Goal: Check status: Check status

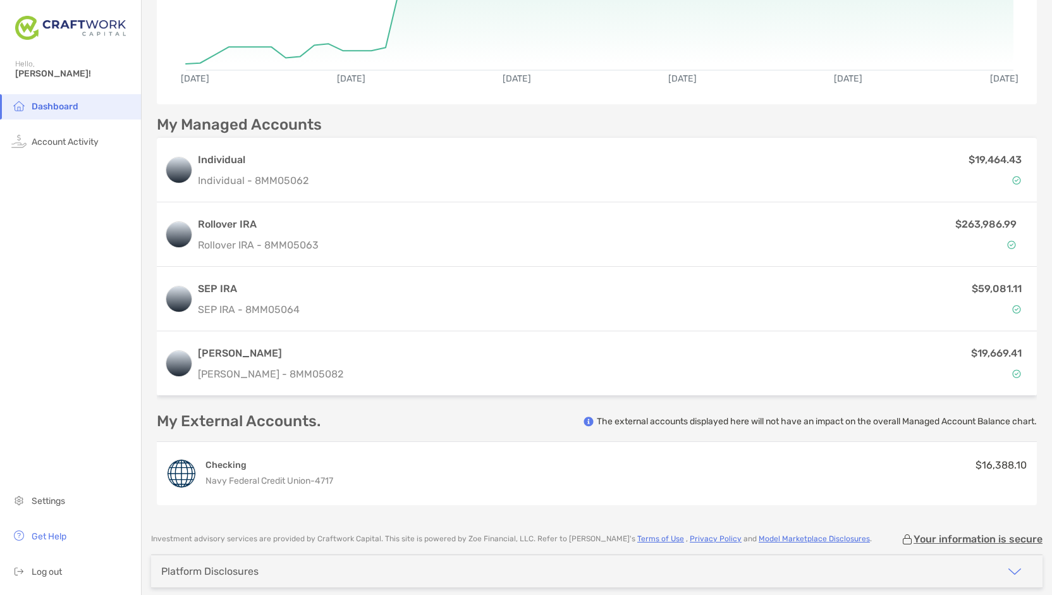
scroll to position [223, 0]
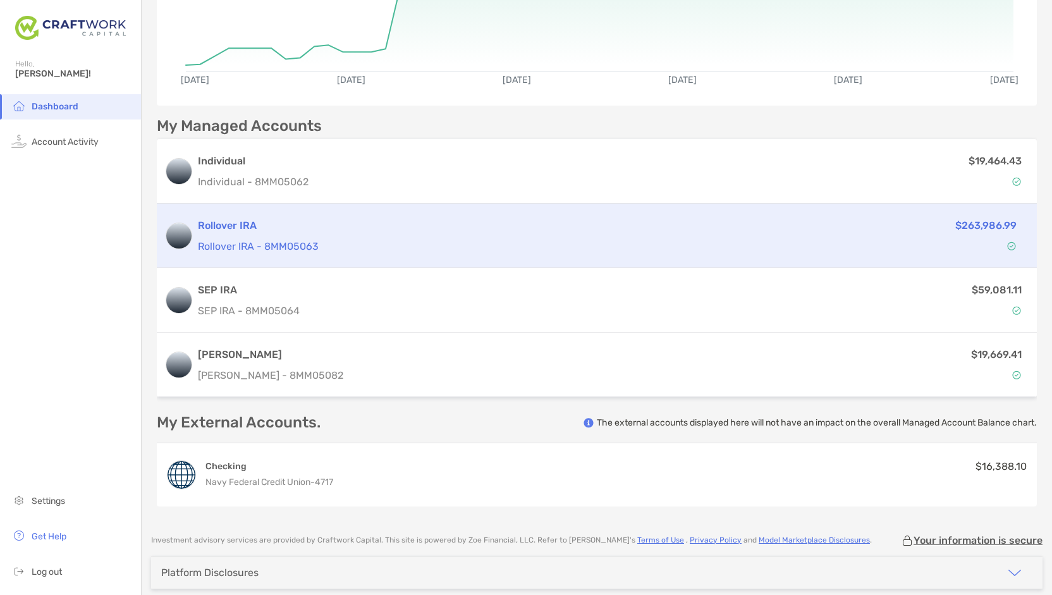
click at [729, 224] on h3 "Rollover IRA" at bounding box center [488, 225] width 581 height 15
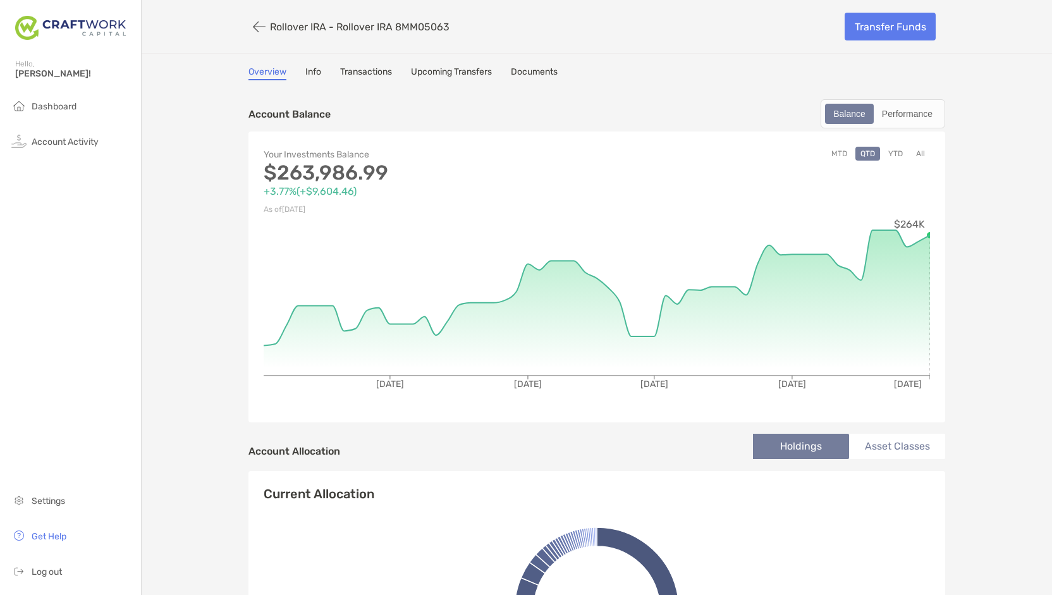
click at [374, 71] on link "Transactions" at bounding box center [366, 73] width 52 height 14
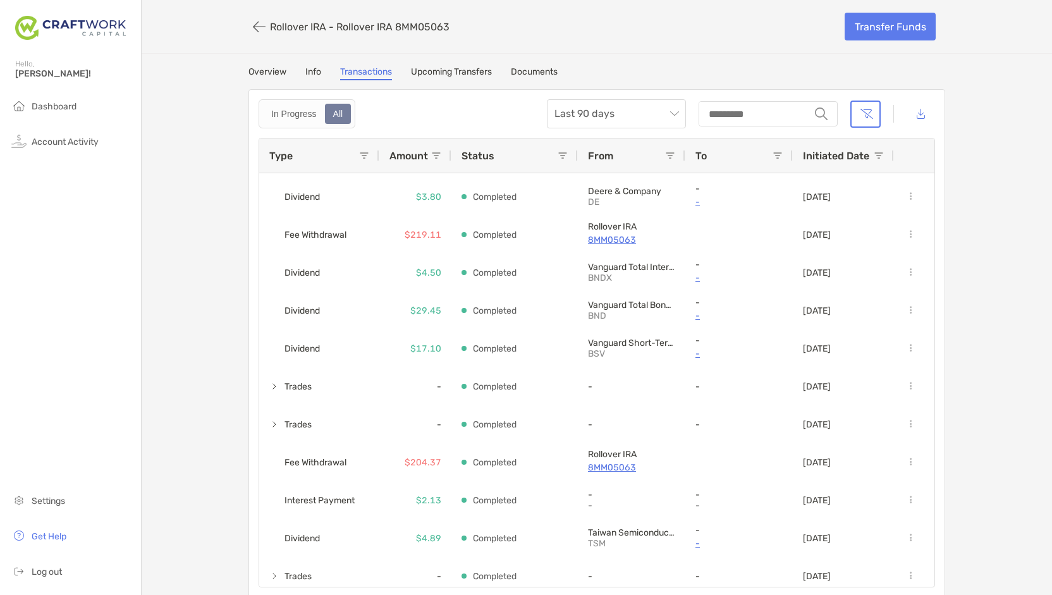
click at [932, 288] on div "In Progress All Last 90 days string Type Amount Status From To Initiated Date I…" at bounding box center [596, 343] width 696 height 508
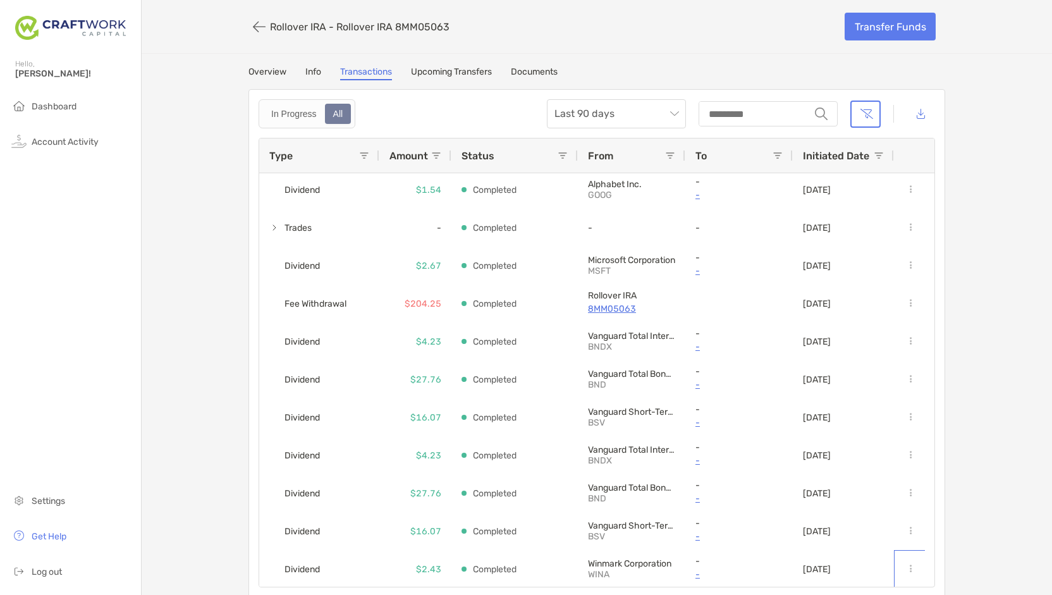
drag, startPoint x: 900, startPoint y: 553, endPoint x: 963, endPoint y: 511, distance: 75.2
click at [963, 511] on div "Rollover IRA - Rollover IRA 8MM05063 Transfer Funds Overview Info Transactions …" at bounding box center [597, 298] width 910 height 597
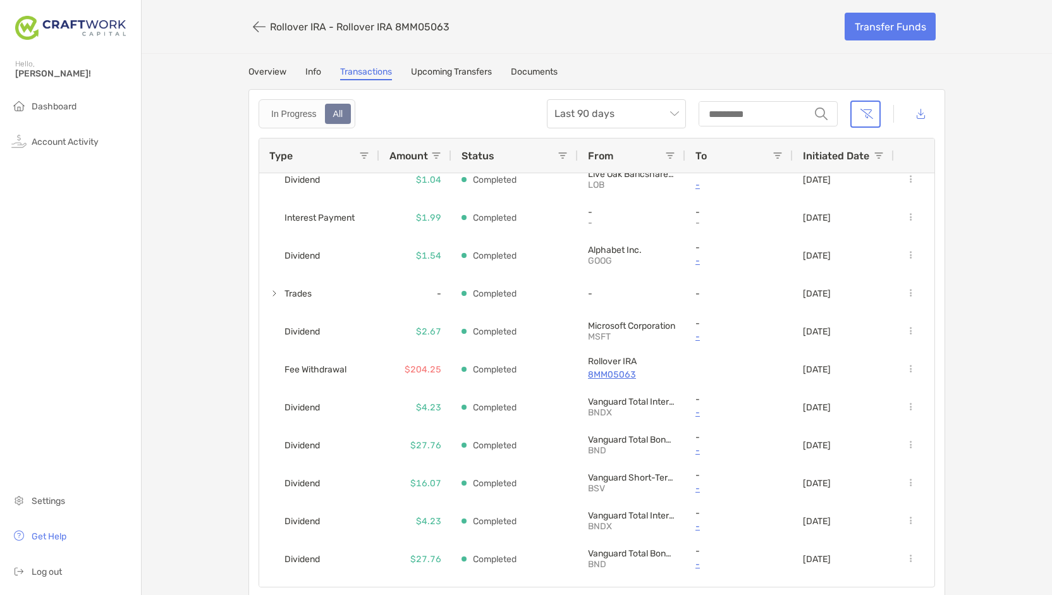
scroll to position [1007, 0]
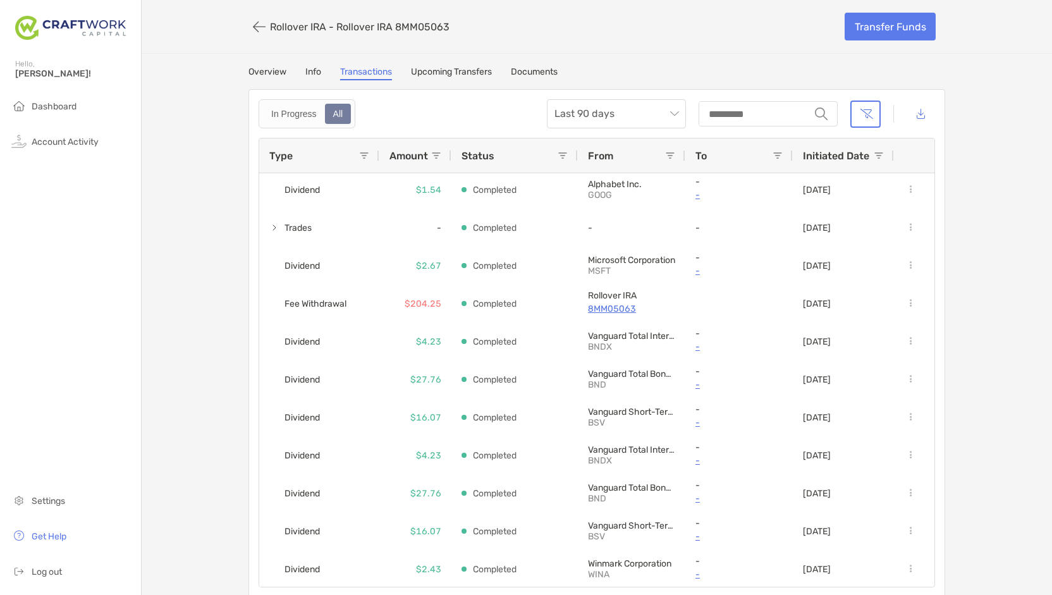
click at [425, 158] on div "Amount" at bounding box center [410, 155] width 42 height 34
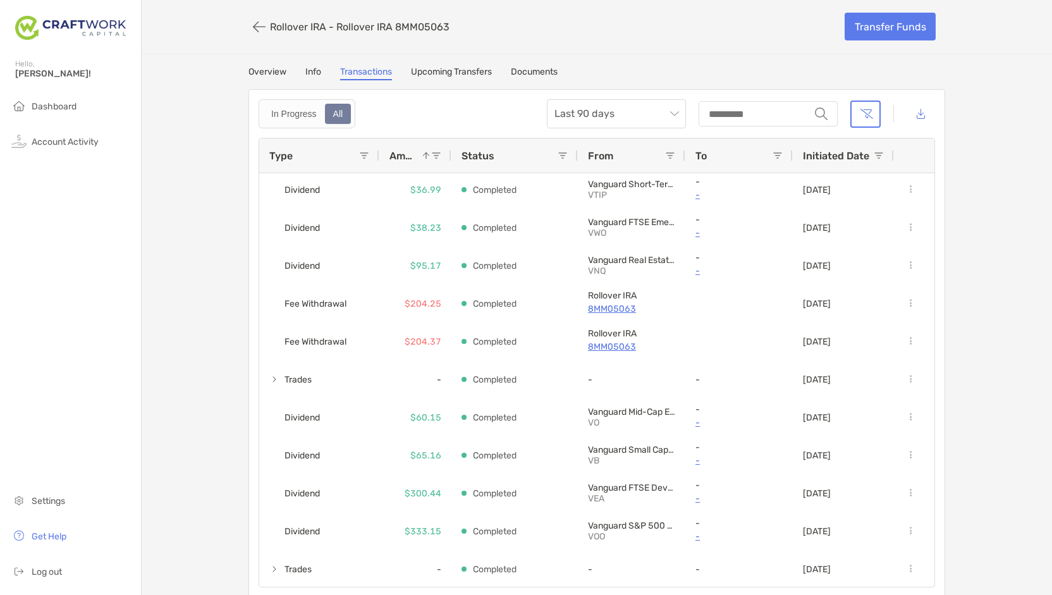
click at [425, 158] on span at bounding box center [426, 155] width 10 height 10
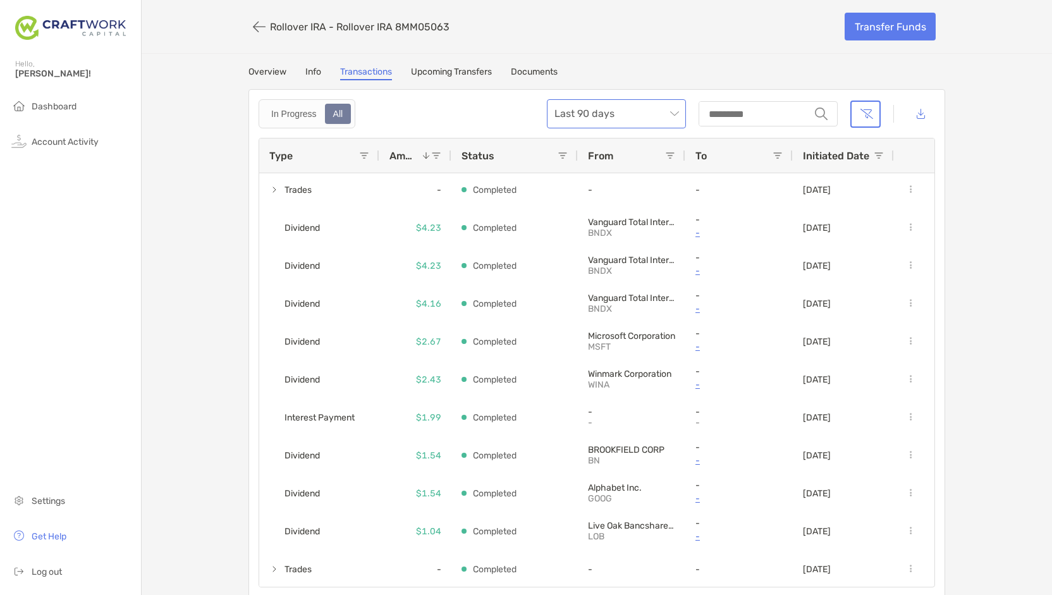
click at [670, 121] on span "Last 90 days" at bounding box center [616, 114] width 124 height 28
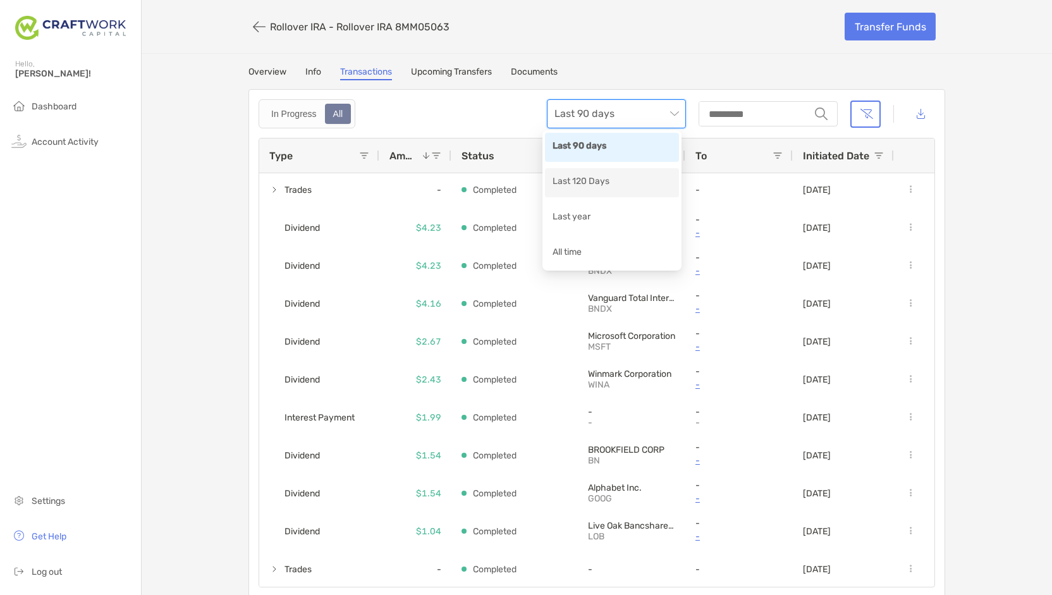
click at [413, 152] on span at bounding box center [422, 155] width 18 height 10
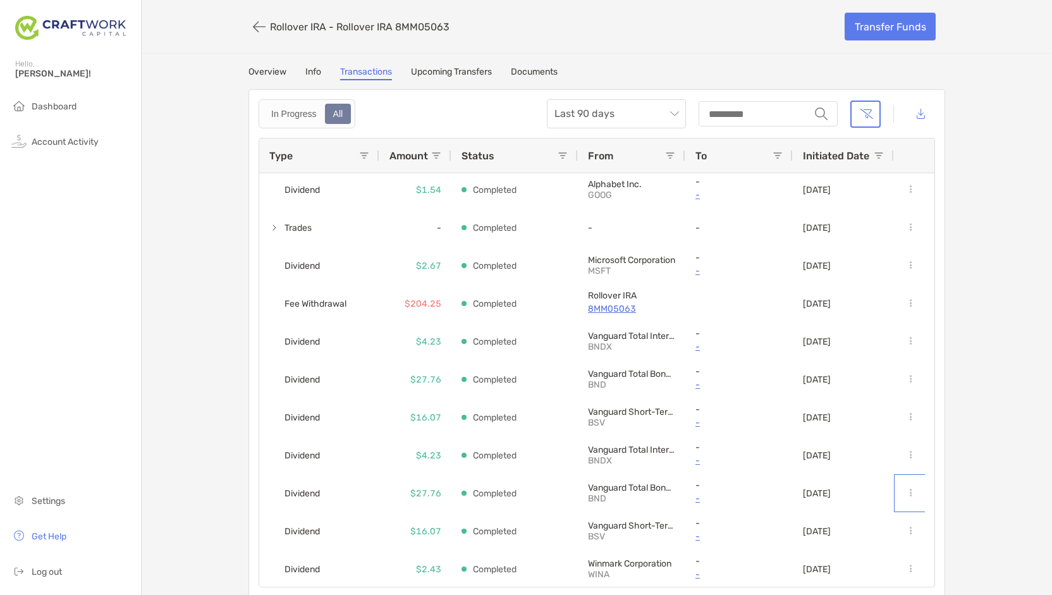
drag, startPoint x: 920, startPoint y: 492, endPoint x: 930, endPoint y: 492, distance: 10.1
click at [930, 492] on div "Type Amount Status From To Initiated Date Interest Payment $2.14 Completed - - …" at bounding box center [596, 362] width 676 height 449
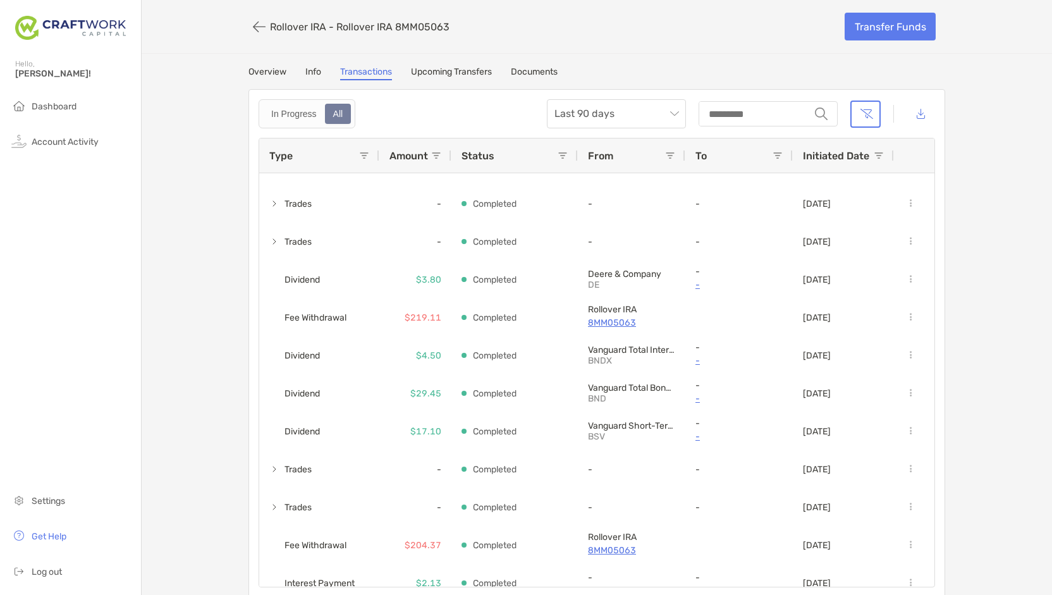
click at [665, 154] on span at bounding box center [670, 155] width 10 height 10
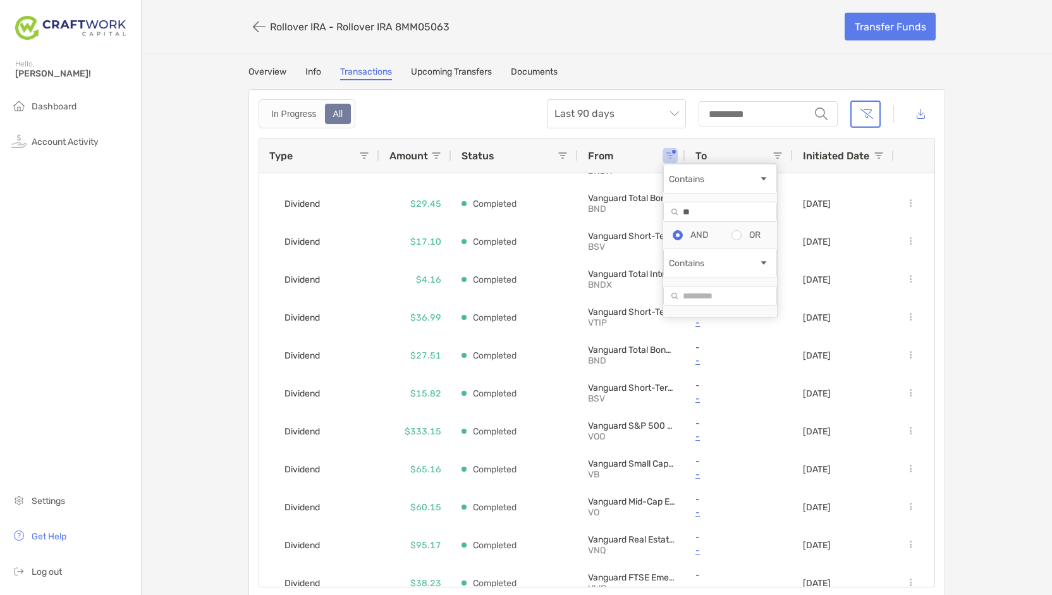
type input "*"
type input "***"
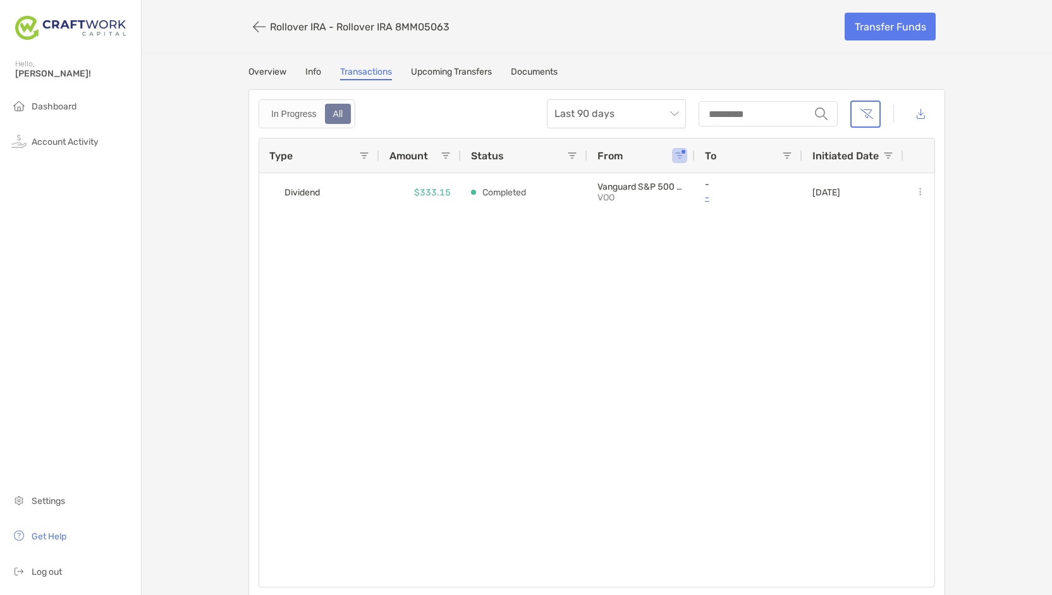
click at [500, 341] on div "Dividend $333.15 Completed Vanguard S&P 500 ETF VOO - - [DATE]" at bounding box center [596, 379] width 675 height 413
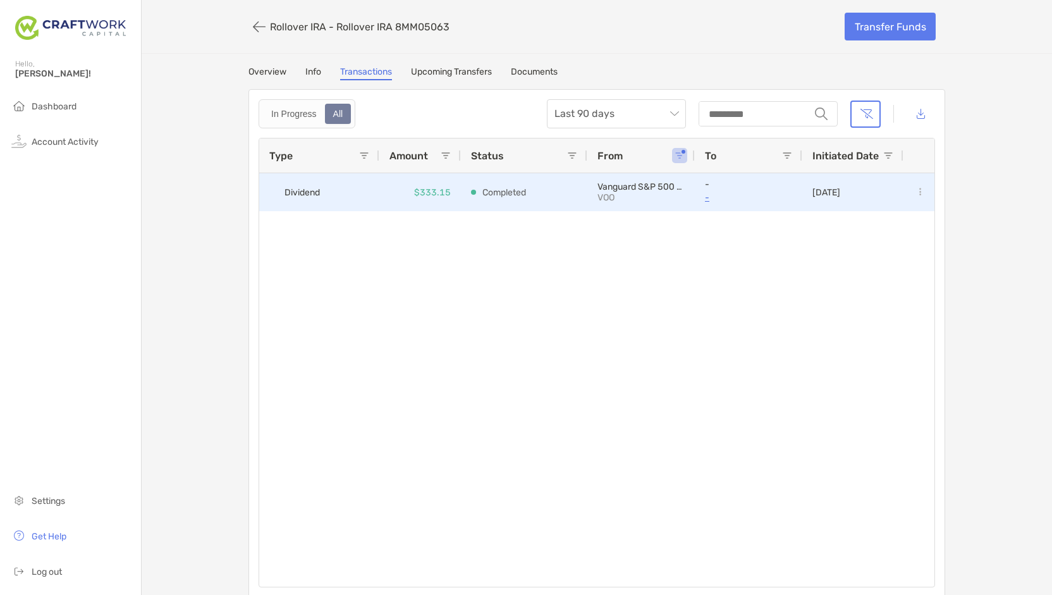
click at [639, 192] on p "VOO" at bounding box center [640, 197] width 87 height 11
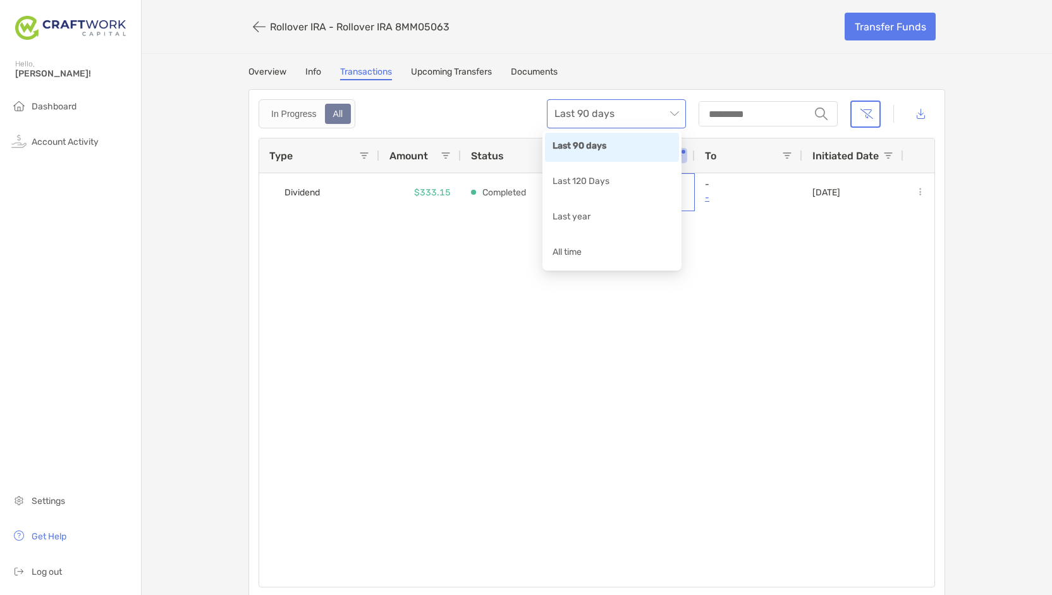
click at [669, 113] on span "Last 90 days" at bounding box center [616, 114] width 124 height 28
click at [592, 252] on div "All time" at bounding box center [611, 253] width 119 height 16
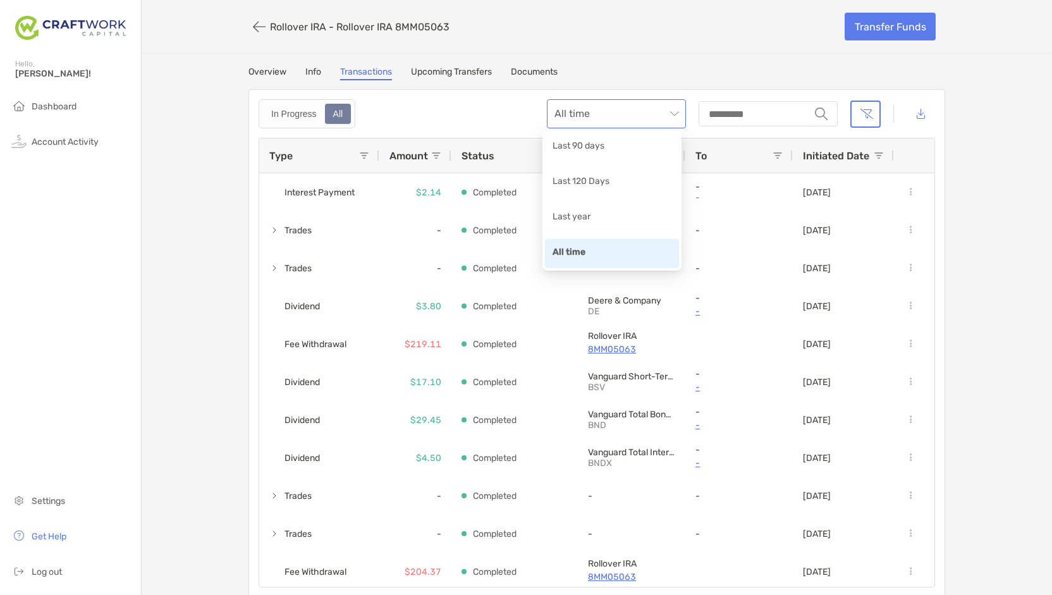
click at [637, 117] on span "All time" at bounding box center [616, 114] width 124 height 28
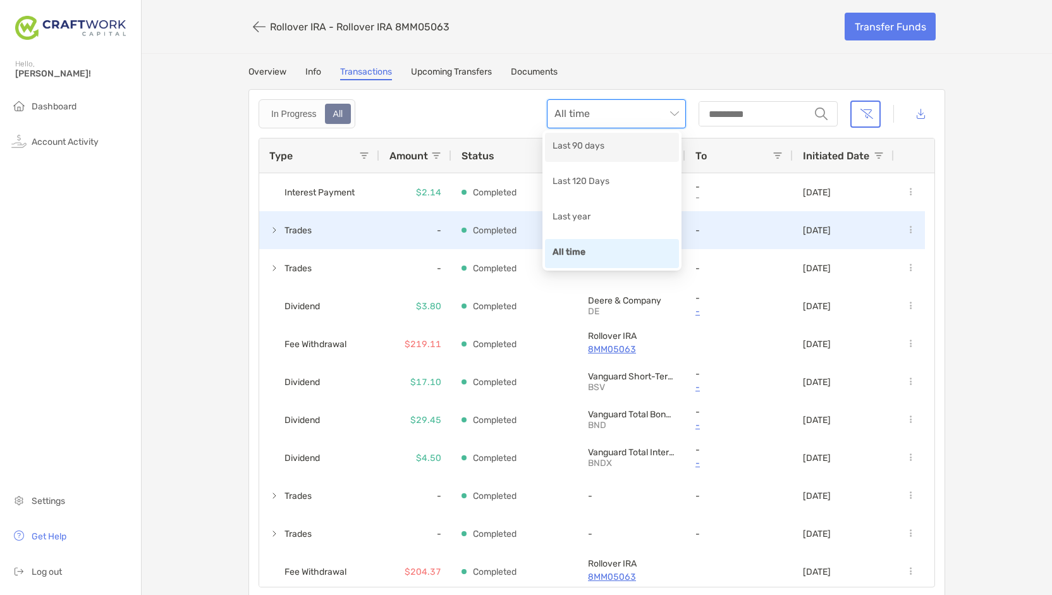
click at [751, 221] on div "-" at bounding box center [738, 230] width 87 height 37
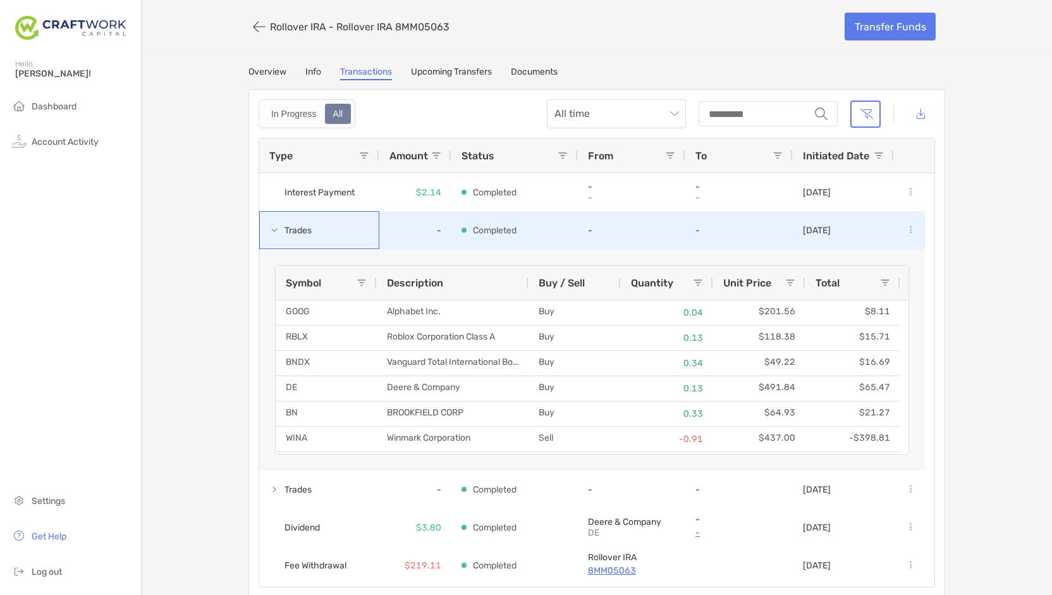
click at [269, 231] on span at bounding box center [274, 230] width 10 height 10
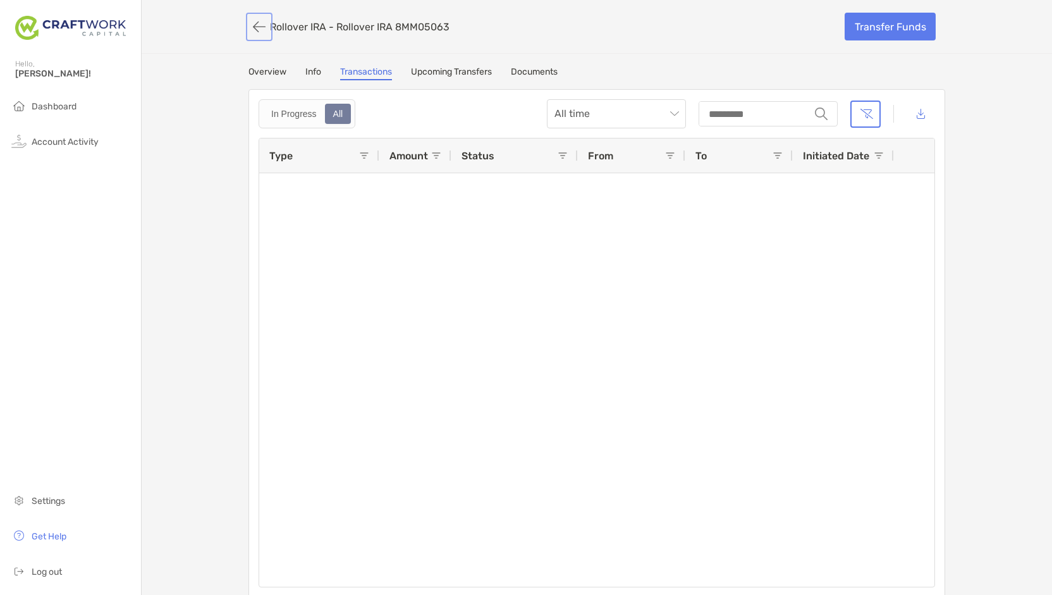
click at [255, 25] on button "button" at bounding box center [258, 26] width 21 height 23
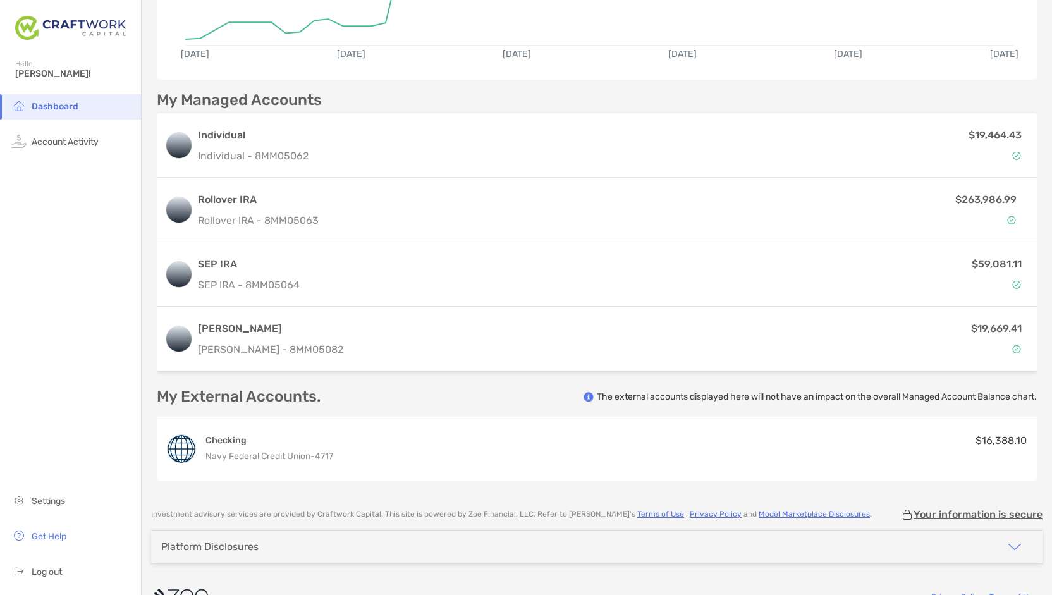
scroll to position [263, 0]
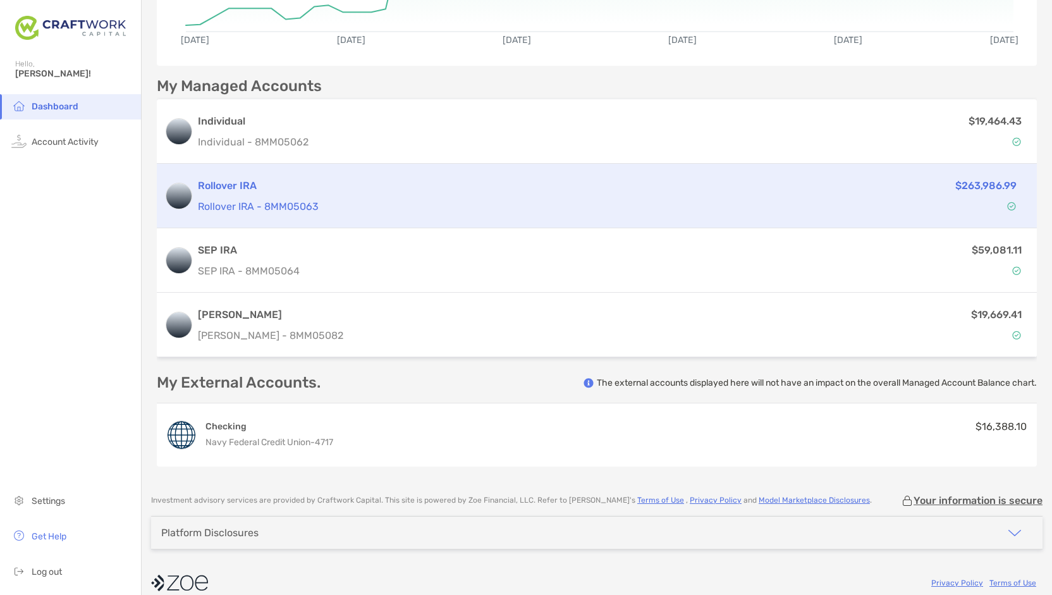
click at [315, 199] on p "Rollover IRA - 8MM05063" at bounding box center [488, 206] width 581 height 16
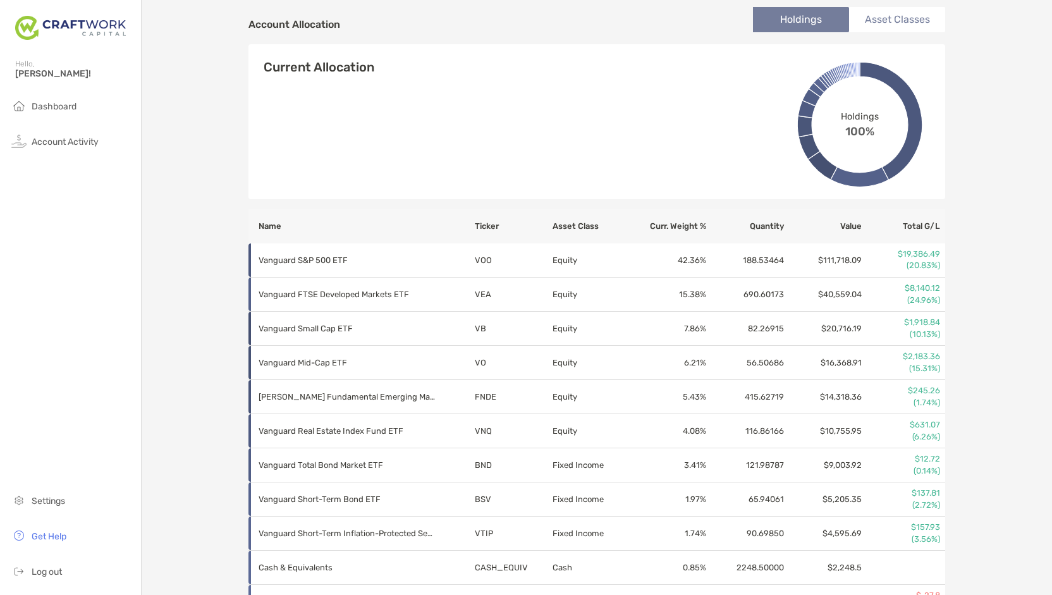
scroll to position [425, 0]
drag, startPoint x: 1042, startPoint y: 193, endPoint x: 1051, endPoint y: 188, distance: 10.7
click at [1051, 188] on div "Rollover IRA - Rollover IRA 8MM05063 Transfer Funds Overview Info Transactions …" at bounding box center [597, 297] width 910 height 595
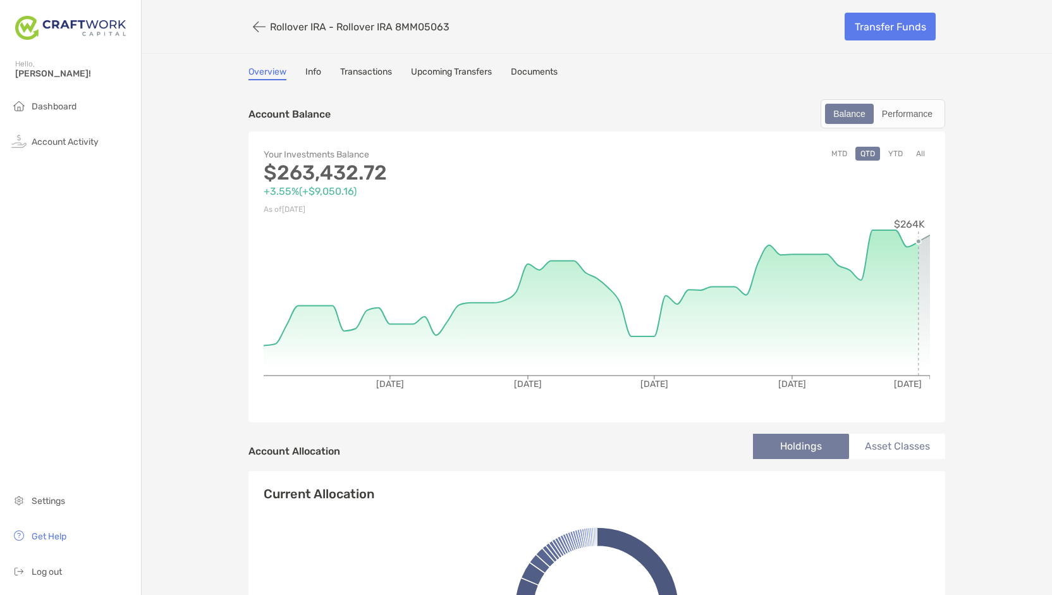
scroll to position [1, 0]
click at [311, 70] on link "Info" at bounding box center [313, 72] width 16 height 14
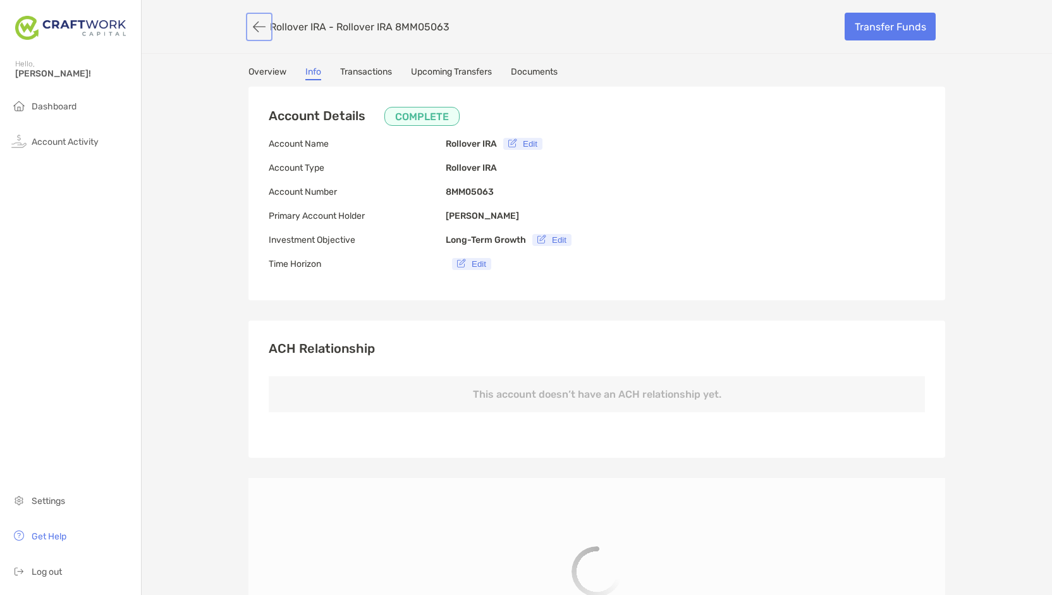
click at [249, 27] on button "button" at bounding box center [258, 26] width 21 height 23
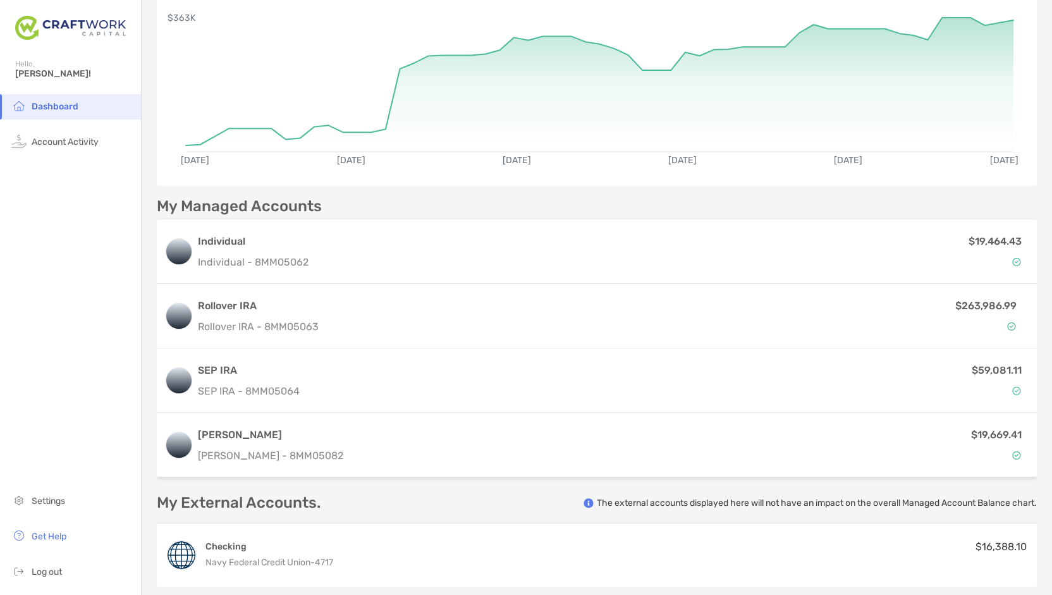
scroll to position [139, 0]
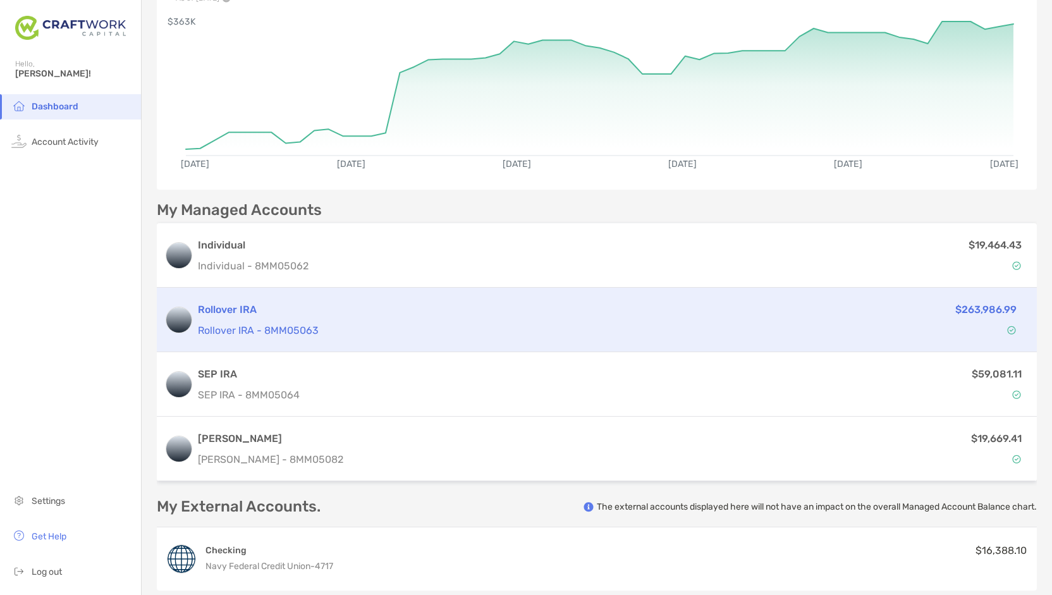
click at [734, 329] on p "Rollover IRA - 8MM05063" at bounding box center [488, 330] width 581 height 16
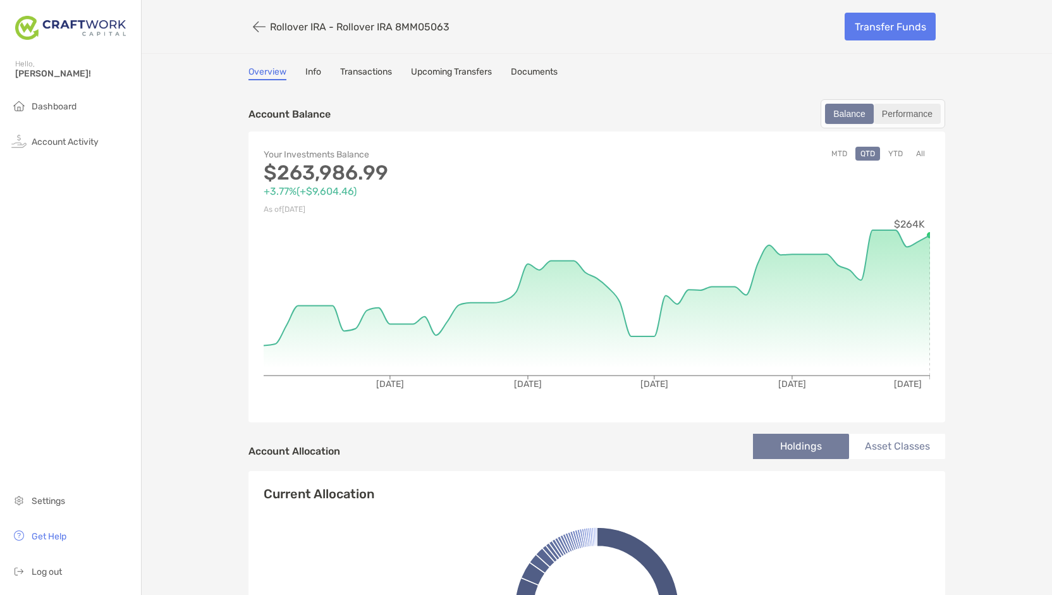
click at [906, 120] on div "Performance" at bounding box center [907, 114] width 64 height 18
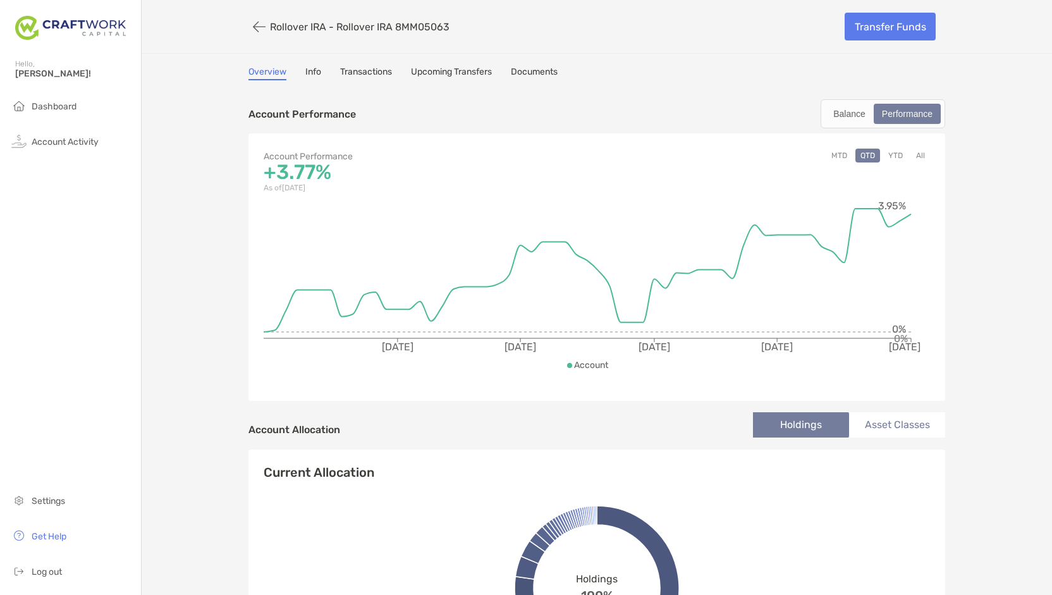
click at [889, 155] on button "YTD" at bounding box center [895, 156] width 25 height 14
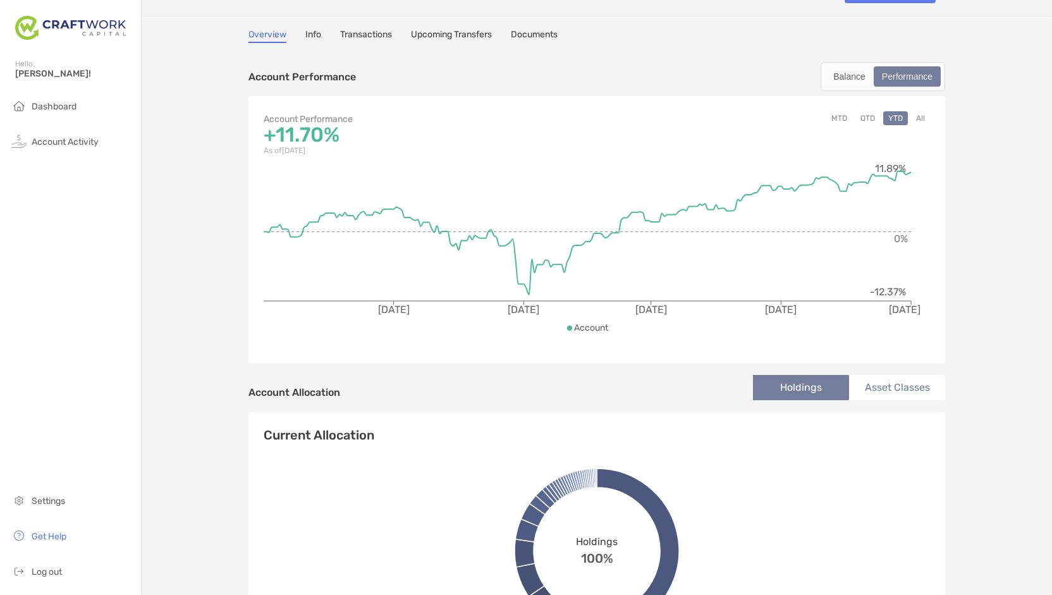
scroll to position [47, 0]
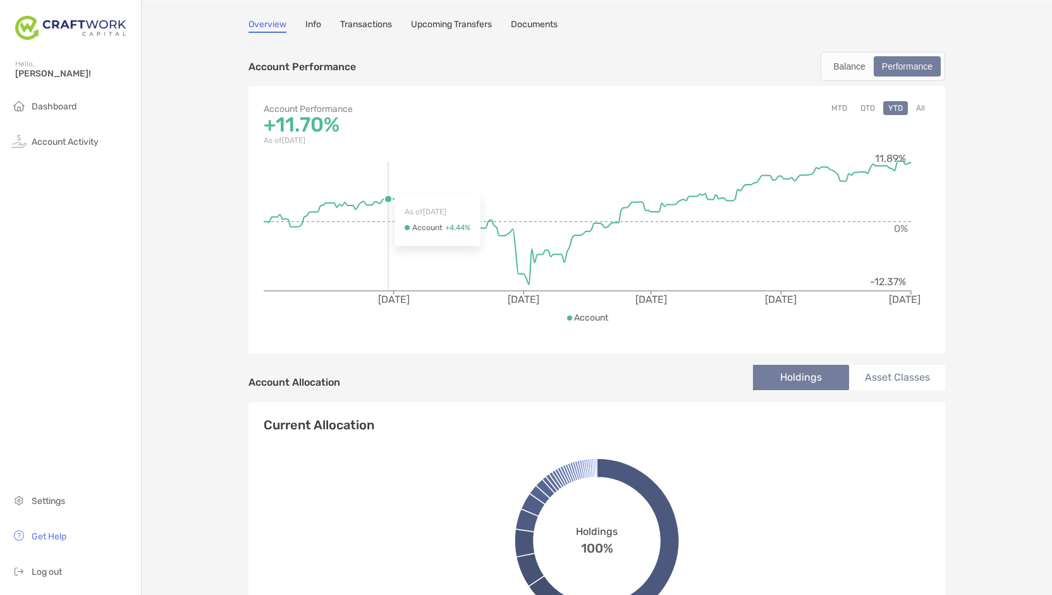
drag, startPoint x: 350, startPoint y: 253, endPoint x: 324, endPoint y: 253, distance: 26.5
click at [331, 252] on icon "[DATE] [DATE] [DATE] [DATE] [DATE] 0% 11.89% -12.37%" at bounding box center [597, 244] width 666 height 190
click at [262, 219] on circle at bounding box center [266, 222] width 8 height 8
click at [374, 27] on link "Transactions" at bounding box center [366, 26] width 52 height 14
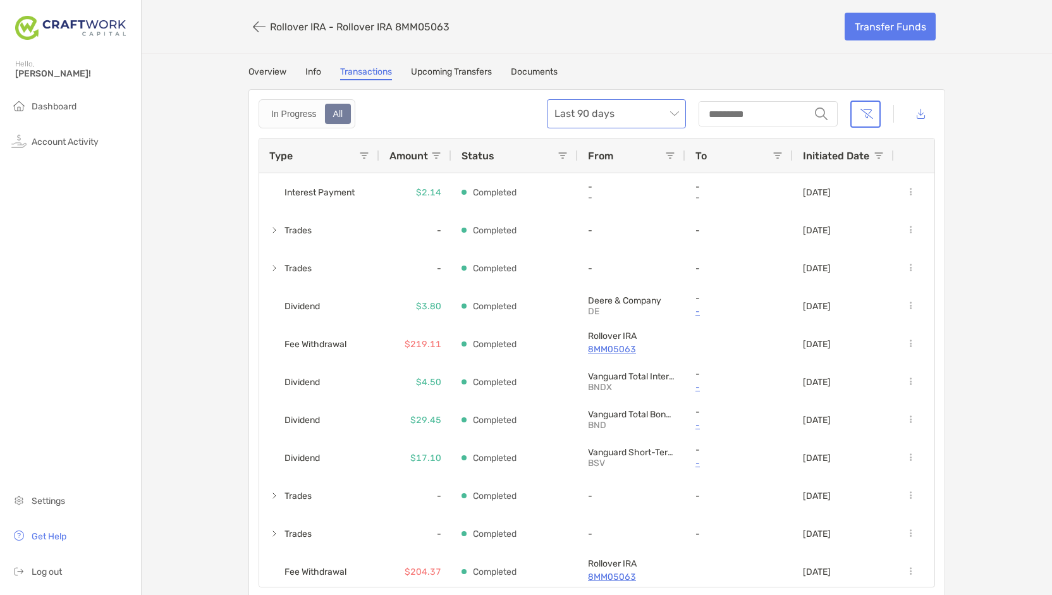
click at [670, 119] on span "Last 90 days" at bounding box center [616, 114] width 124 height 28
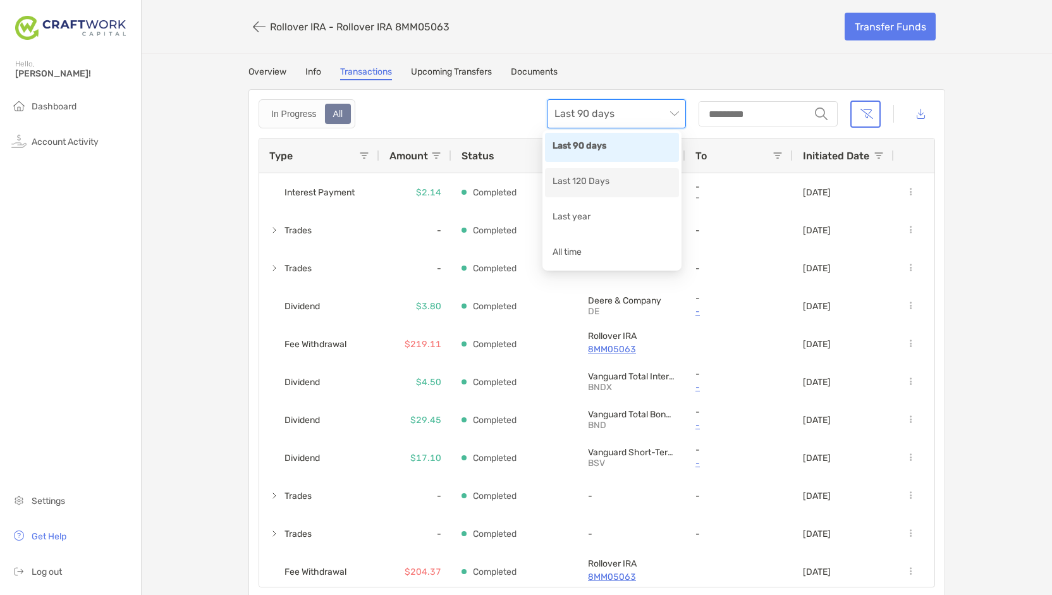
click at [602, 183] on div "Last 120 Days" at bounding box center [611, 182] width 119 height 16
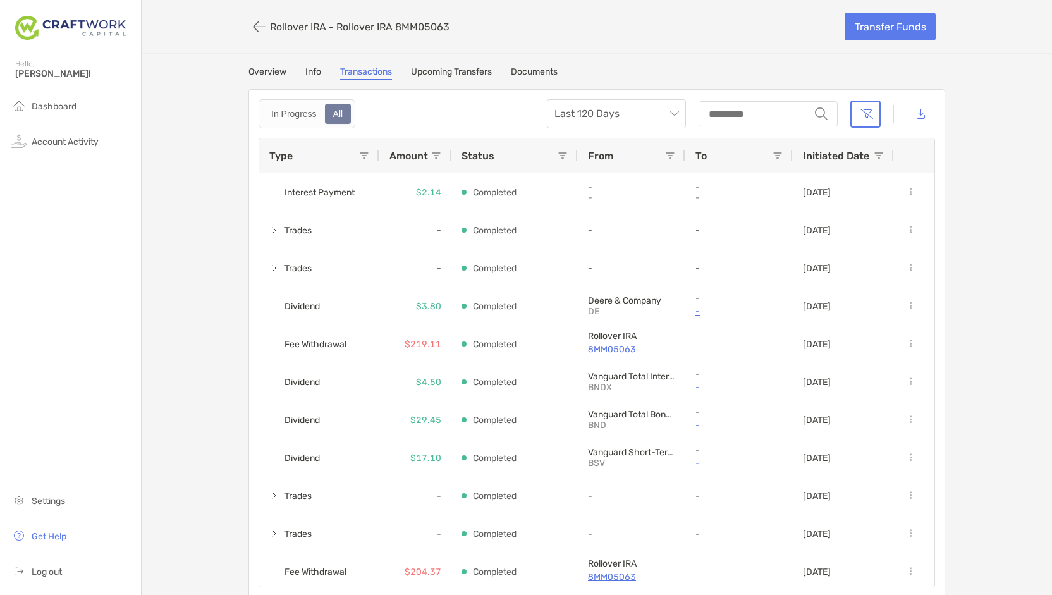
click at [353, 161] on div "Type" at bounding box center [314, 155] width 90 height 34
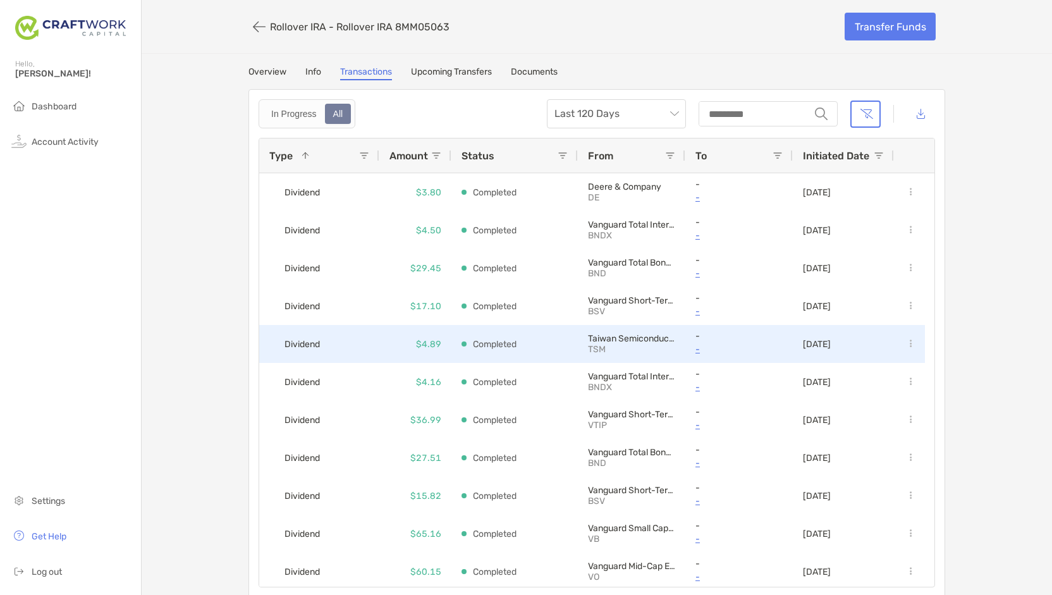
drag, startPoint x: 930, startPoint y: 202, endPoint x: 914, endPoint y: 317, distance: 116.7
click at [914, 317] on div "Type 1 Amount Status From To Initiated Date Interest Payment $2.14 Completed - …" at bounding box center [596, 362] width 676 height 449
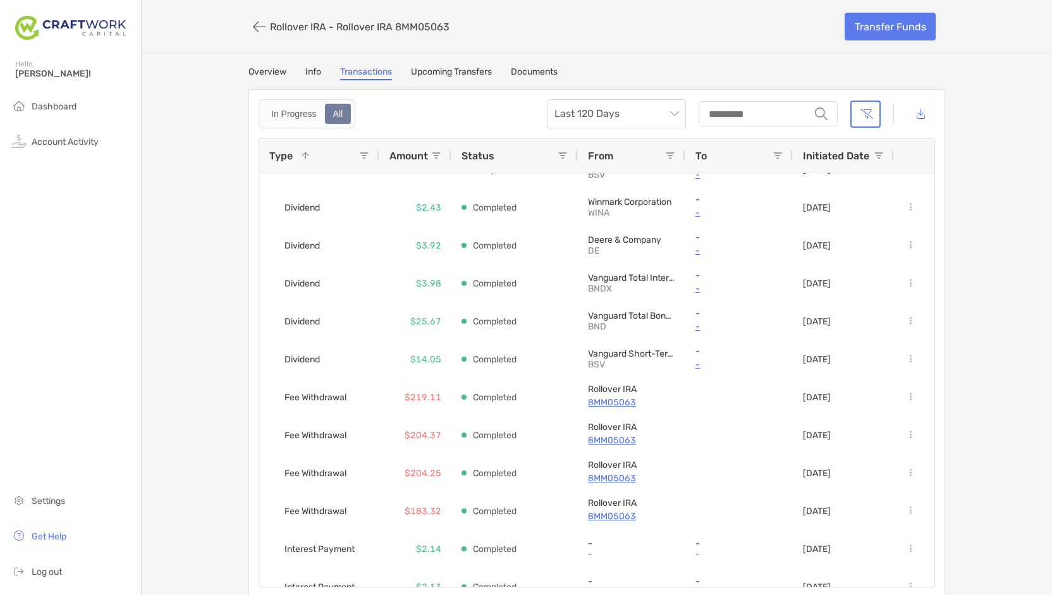
scroll to position [1011, 0]
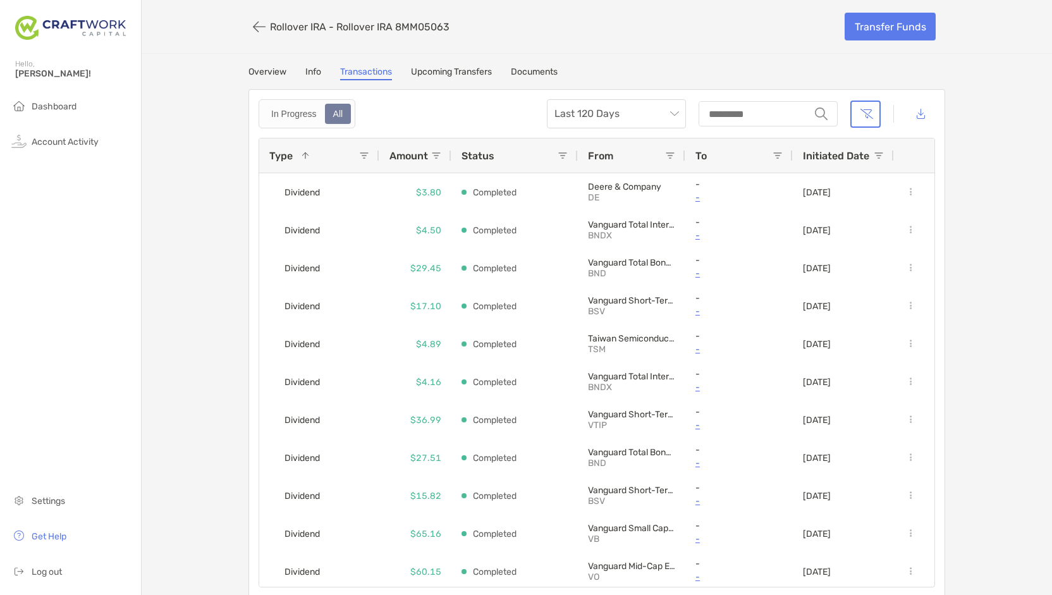
click at [932, 205] on div "In Progress All Last 120 Days string Press ENTER to sort. Press CTRL ENTER to o…" at bounding box center [596, 343] width 696 height 508
click at [350, 152] on div "Type 1" at bounding box center [314, 155] width 90 height 34
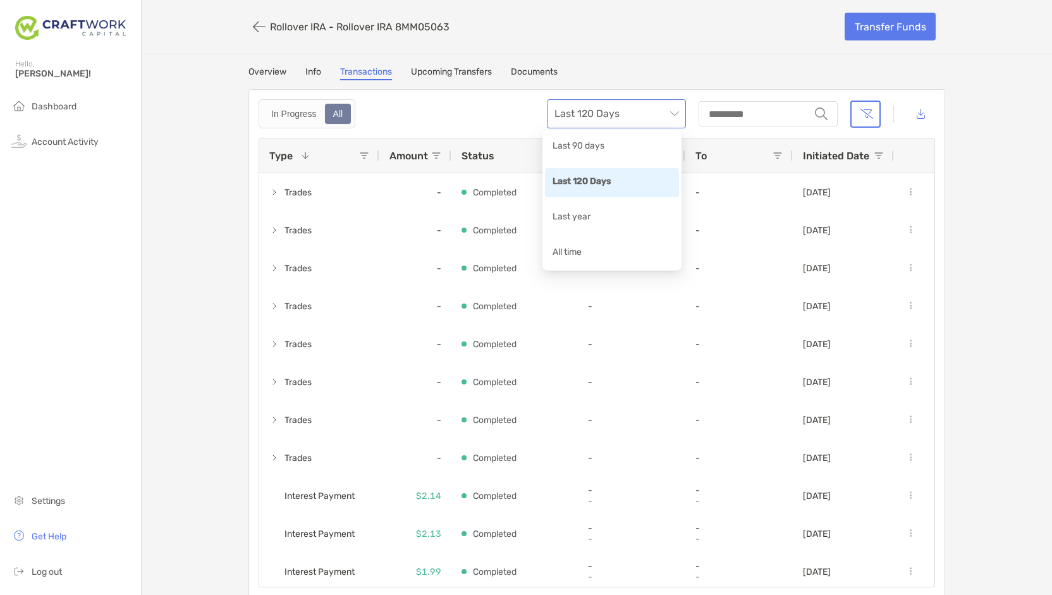
click at [673, 116] on span "Last 120 Days" at bounding box center [616, 114] width 124 height 28
click at [601, 253] on div "All time" at bounding box center [611, 253] width 119 height 16
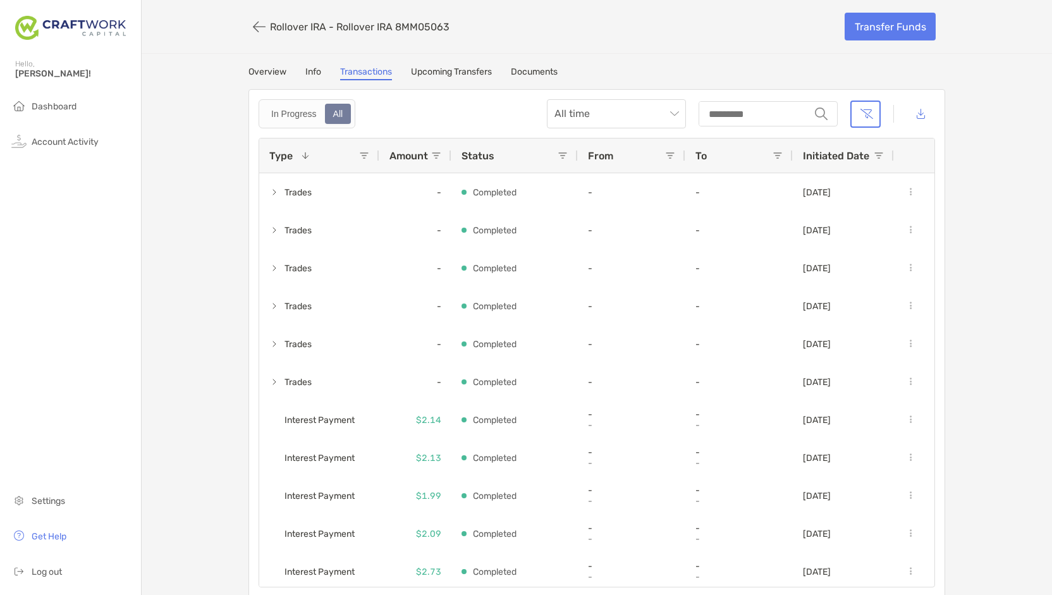
click at [359, 157] on span at bounding box center [364, 155] width 10 height 10
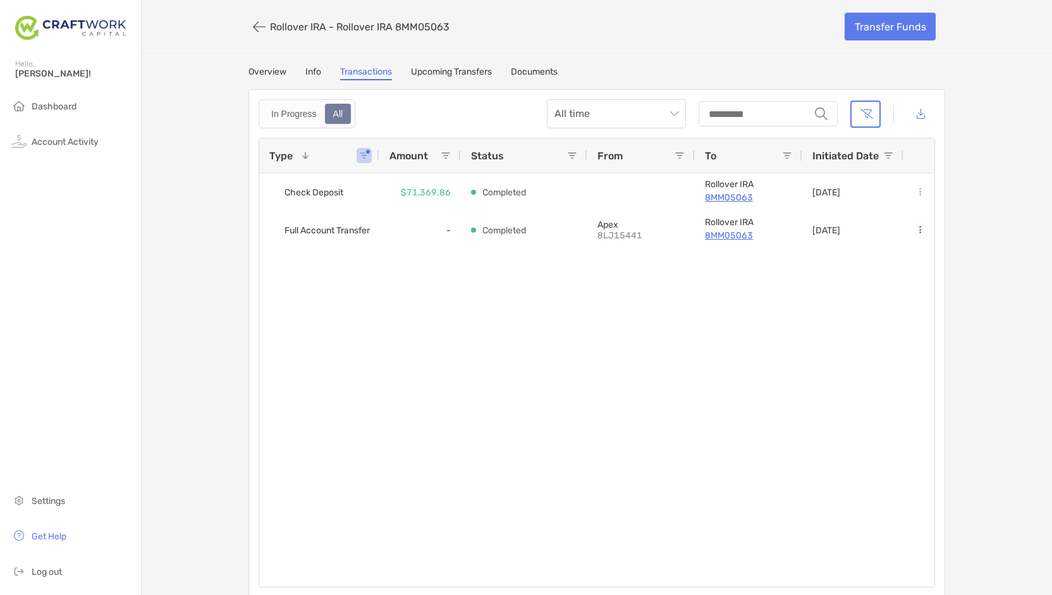
click at [437, 361] on div "Full Account Transfer - Completed Apex 8LJ15441 Rollover IRA 8MM05063 [DATE] Ch…" at bounding box center [596, 379] width 675 height 413
click at [264, 76] on link "Overview" at bounding box center [267, 73] width 38 height 14
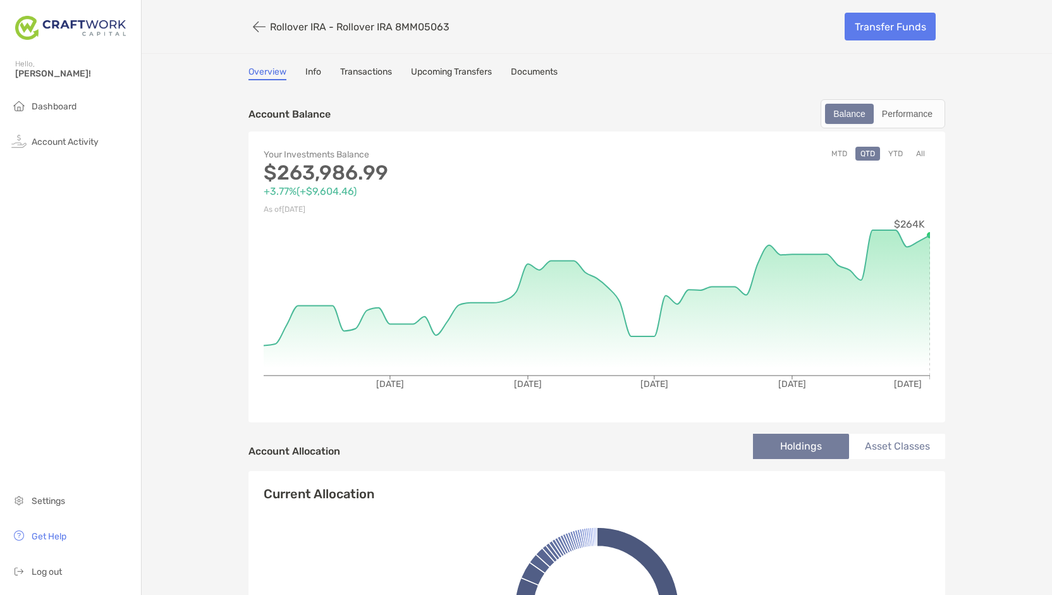
click at [892, 155] on button "YTD" at bounding box center [895, 154] width 25 height 14
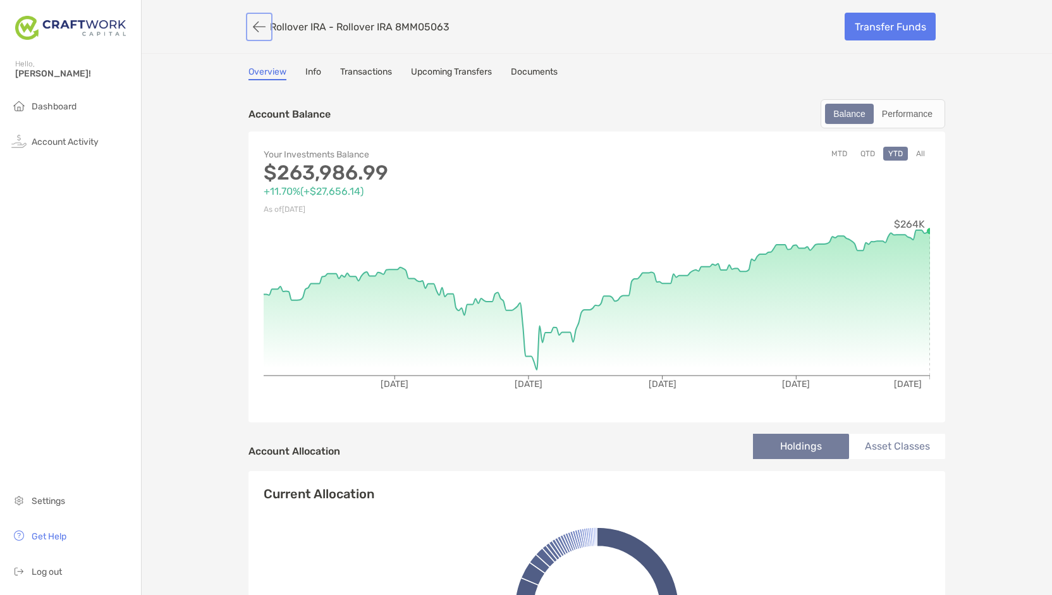
click at [257, 32] on button "button" at bounding box center [258, 26] width 21 height 23
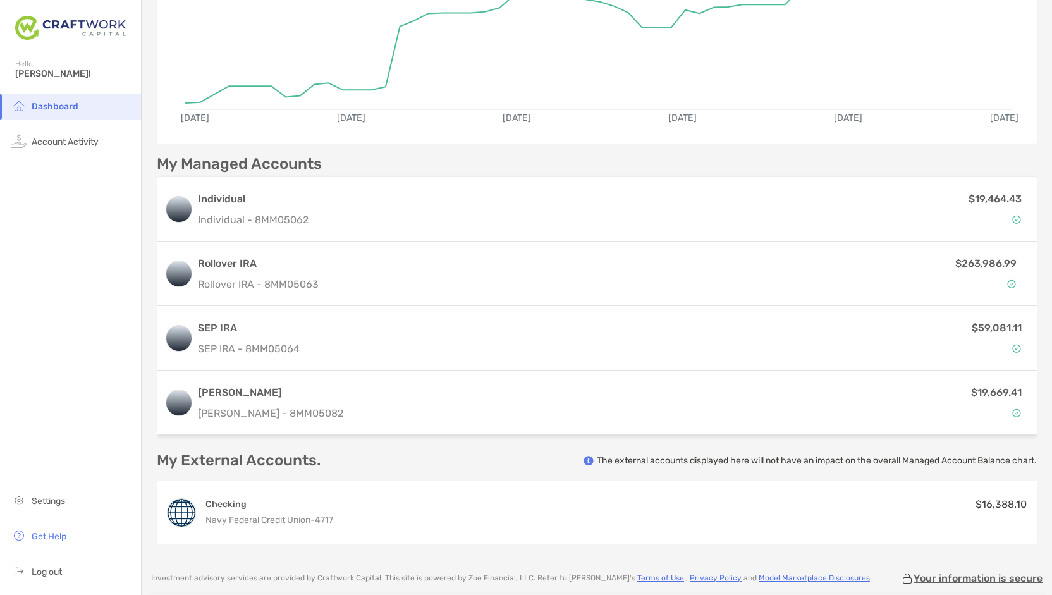
scroll to position [185, 0]
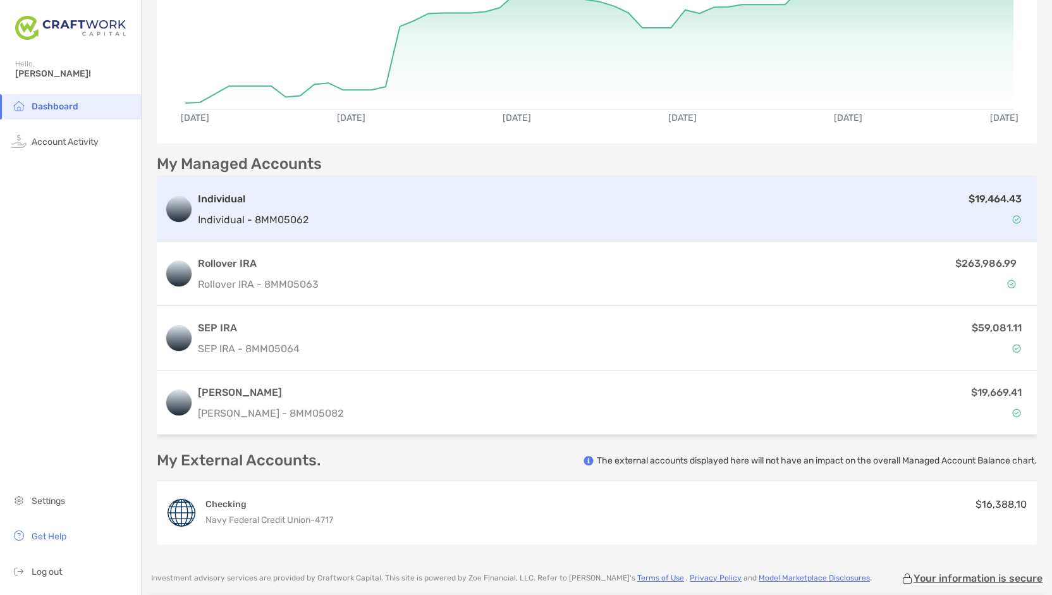
click at [287, 213] on p "Individual - 8MM05062" at bounding box center [253, 220] width 111 height 16
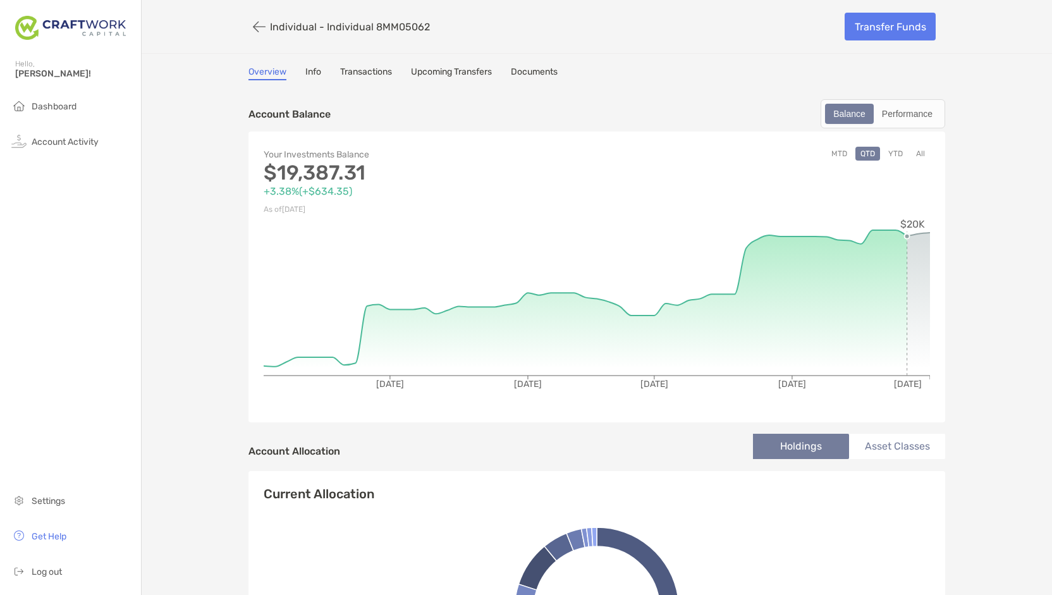
click at [461, 76] on link "Upcoming Transfers" at bounding box center [451, 73] width 81 height 14
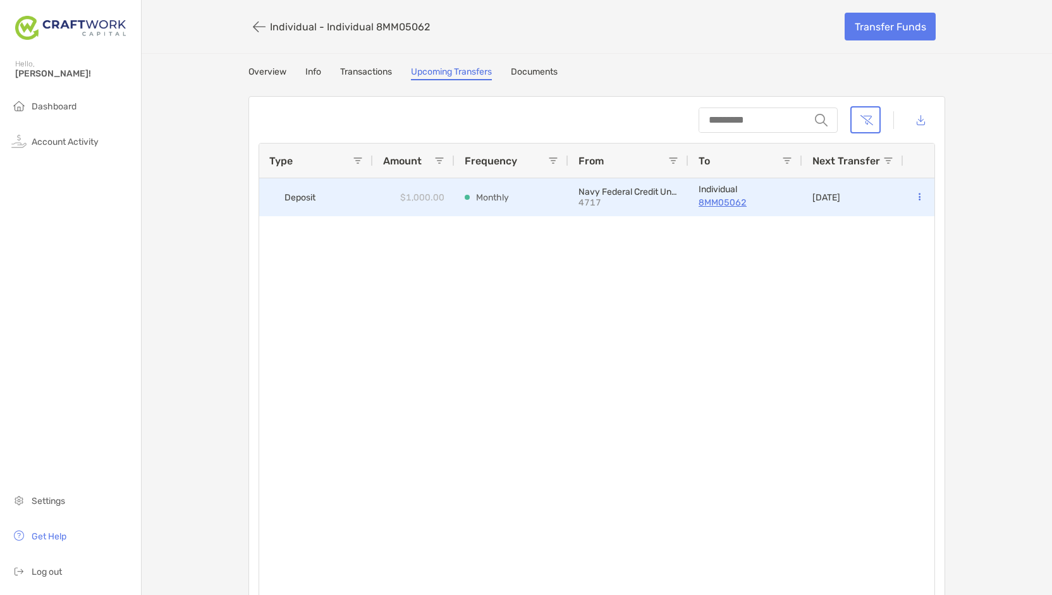
click at [916, 200] on button at bounding box center [918, 197] width 11 height 13
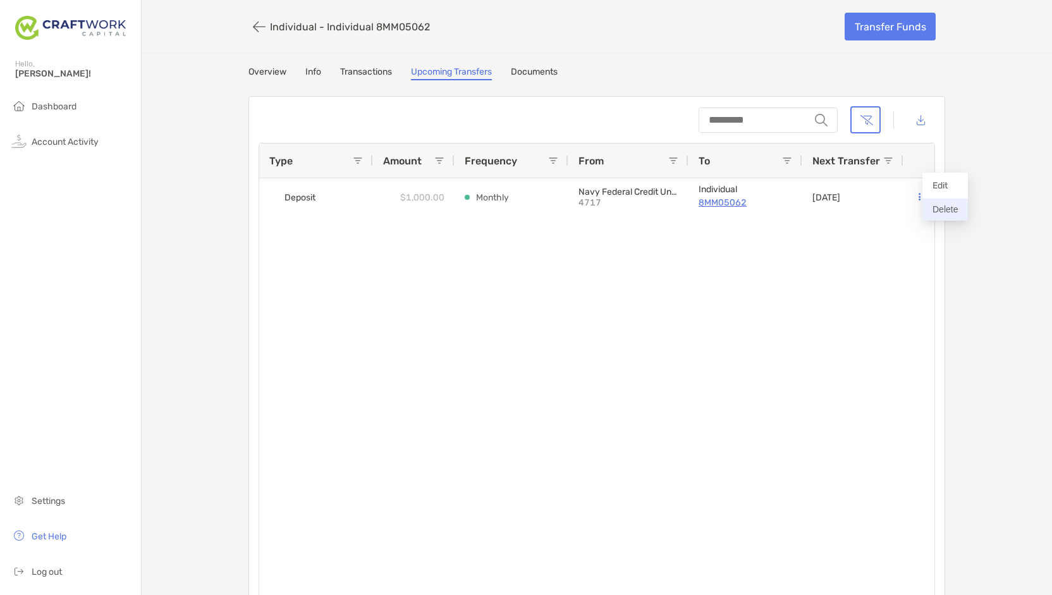
click at [951, 212] on button "Delete" at bounding box center [945, 209] width 46 height 22
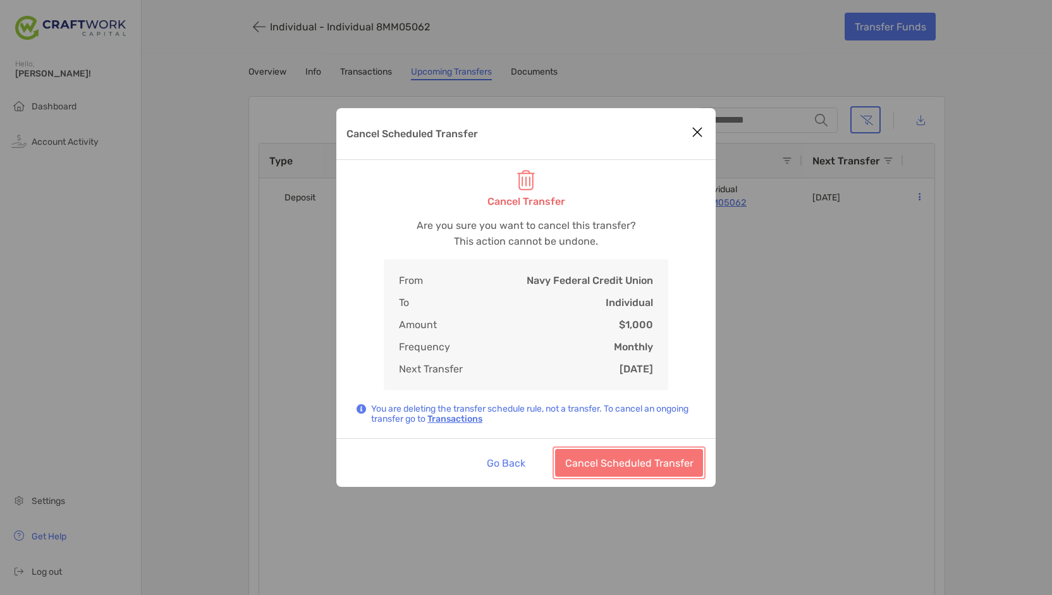
click at [621, 465] on button "Cancel Scheduled Transfer" at bounding box center [629, 463] width 148 height 28
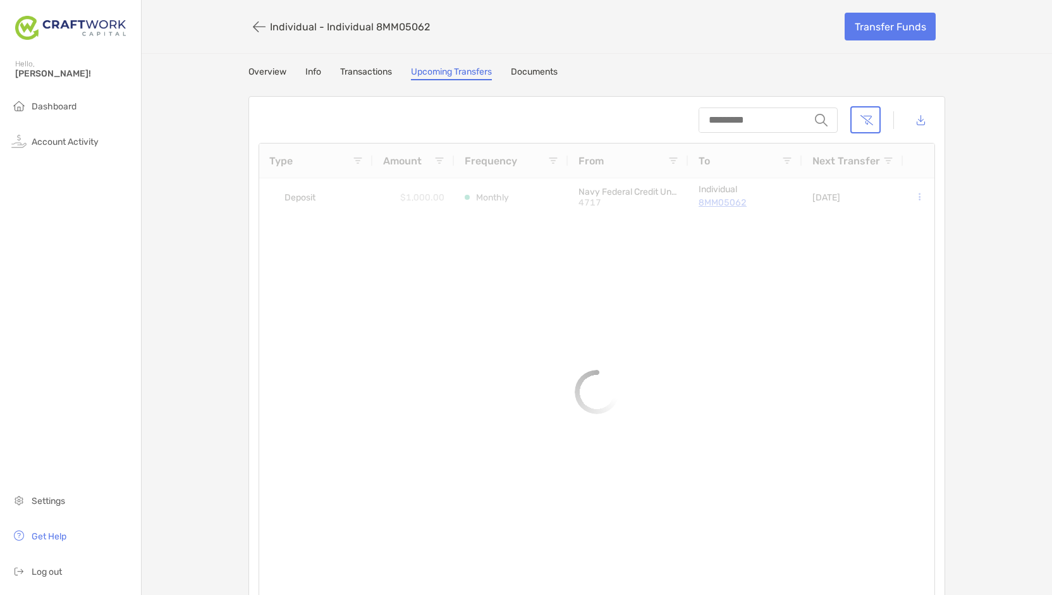
click at [698, 161] on div at bounding box center [596, 376] width 675 height 467
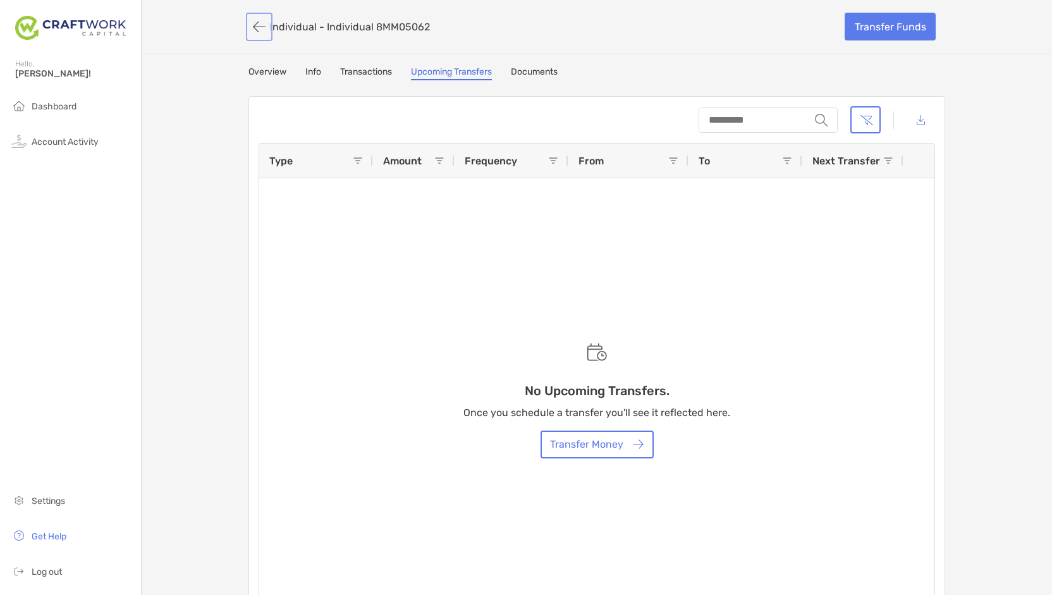
click at [249, 22] on button "button" at bounding box center [258, 26] width 21 height 23
